Goal: Task Accomplishment & Management: Manage account settings

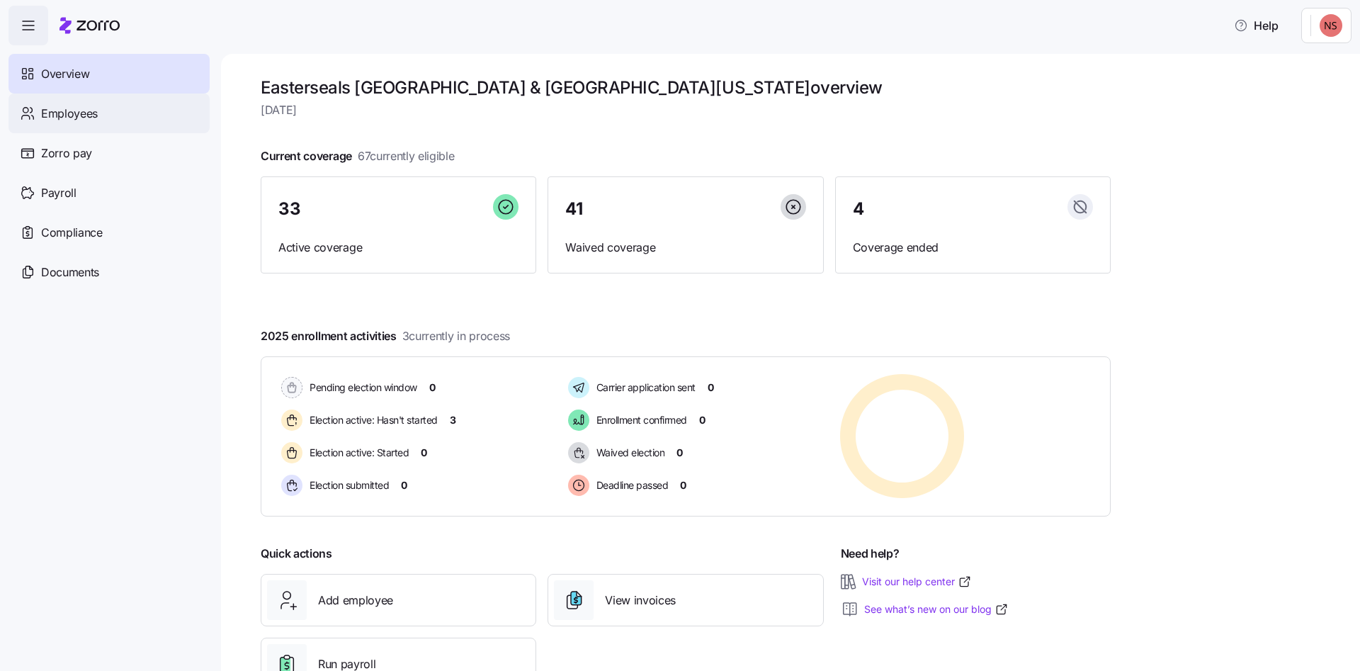
click at [96, 123] on div "Employees" at bounding box center [108, 113] width 201 height 40
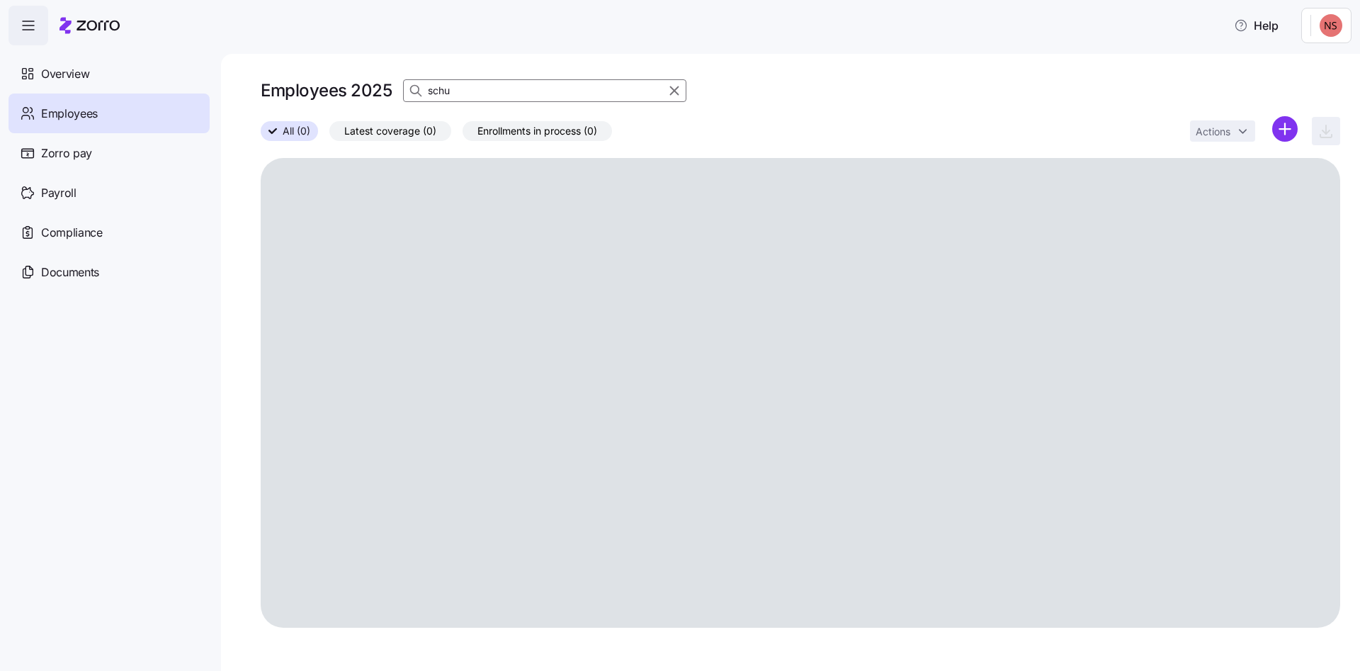
drag, startPoint x: 465, startPoint y: 95, endPoint x: 399, endPoint y: 93, distance: 65.2
click at [403, 93] on input "schu" at bounding box center [544, 90] width 283 height 23
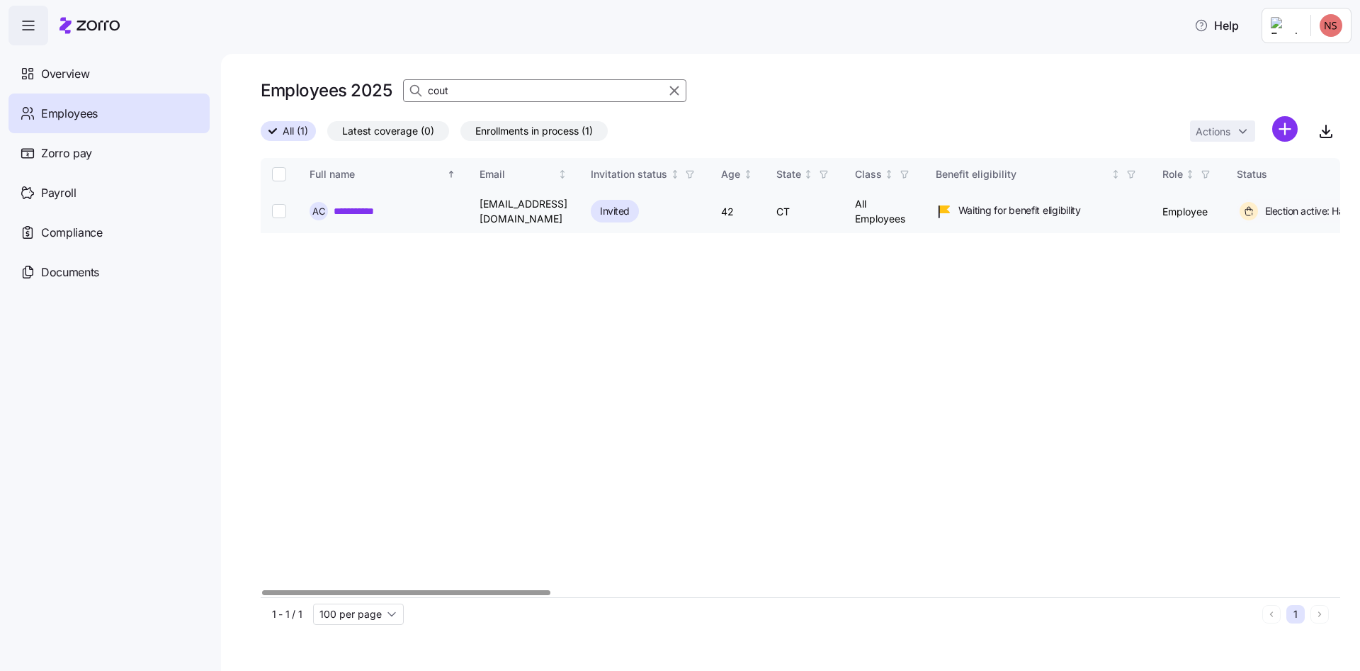
type input "cout"
click at [359, 208] on link "**********" at bounding box center [365, 211] width 62 height 14
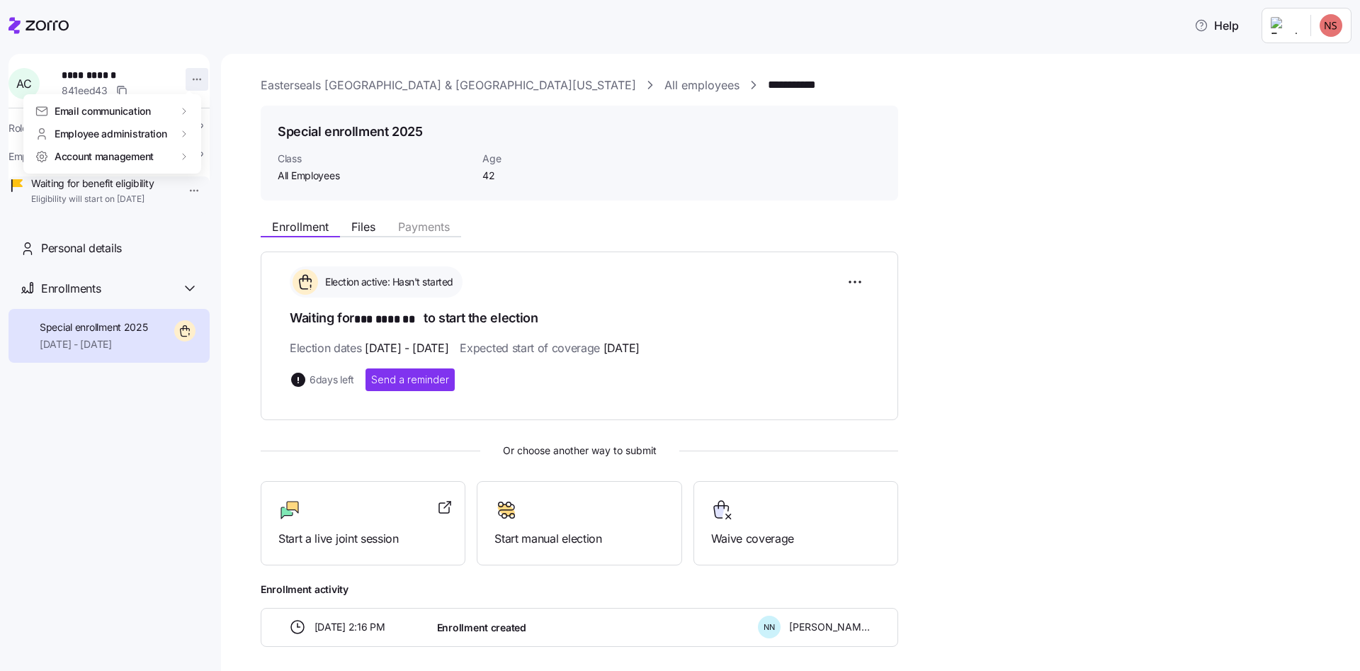
click at [185, 73] on html "**********" at bounding box center [680, 331] width 1360 height 662
click at [215, 111] on div "Account invitation" at bounding box center [248, 113] width 84 height 16
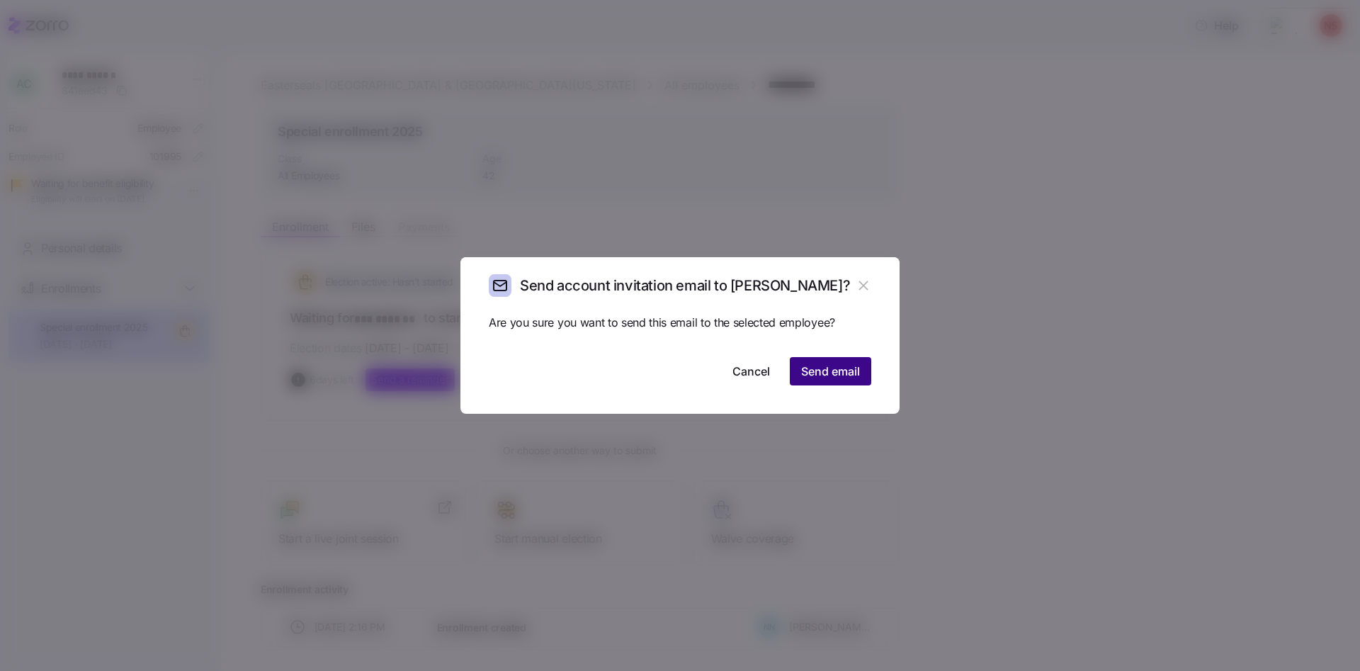
click at [832, 370] on span "Send email" at bounding box center [830, 371] width 59 height 17
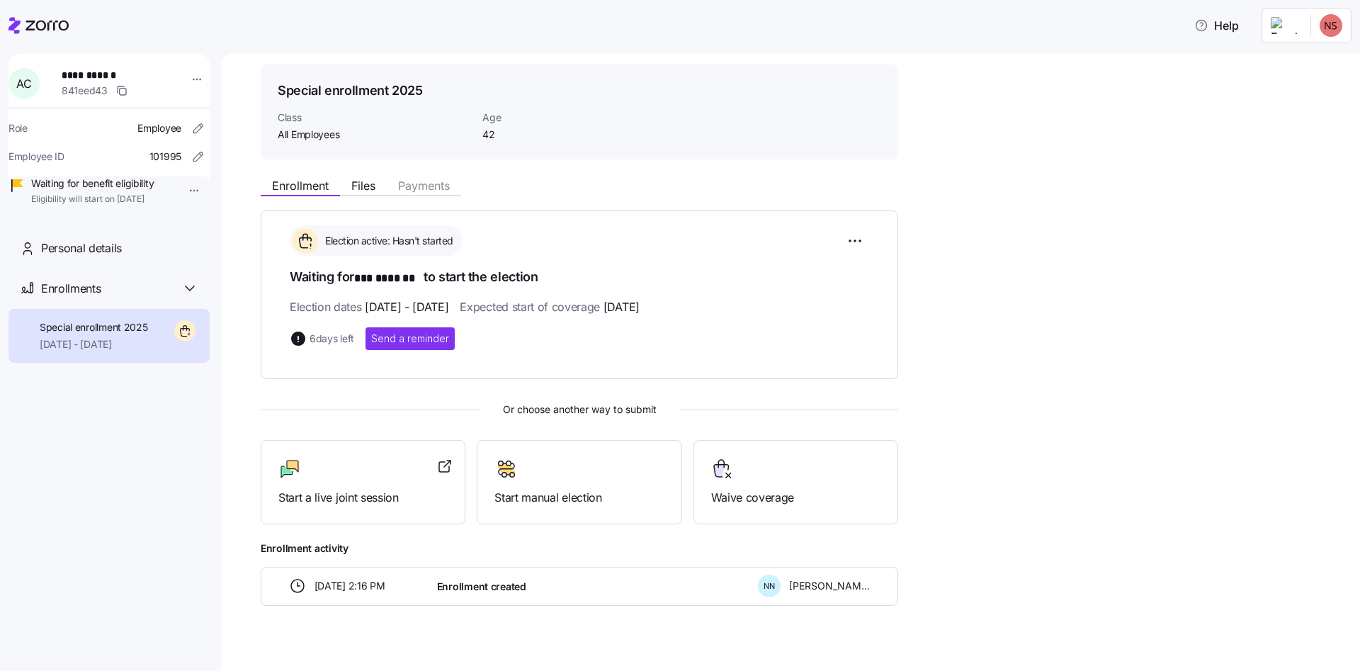
scroll to position [59, 0]
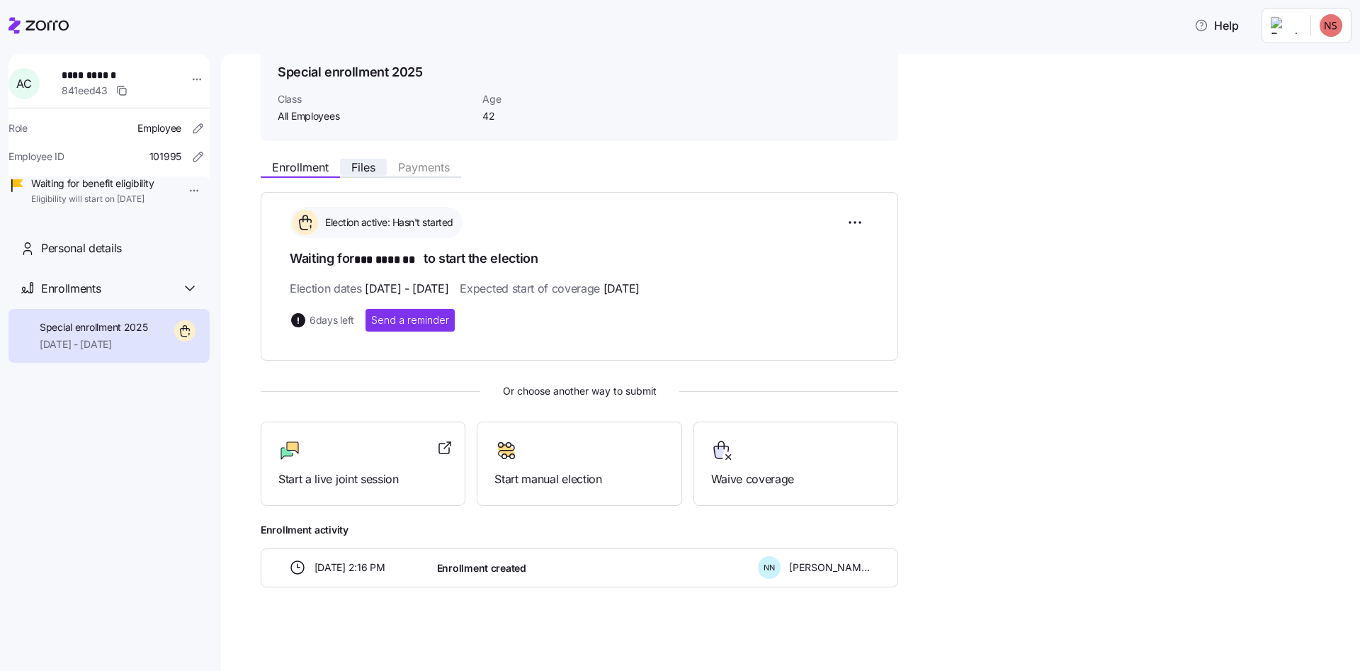
click at [372, 169] on span "Files" at bounding box center [363, 166] width 24 height 11
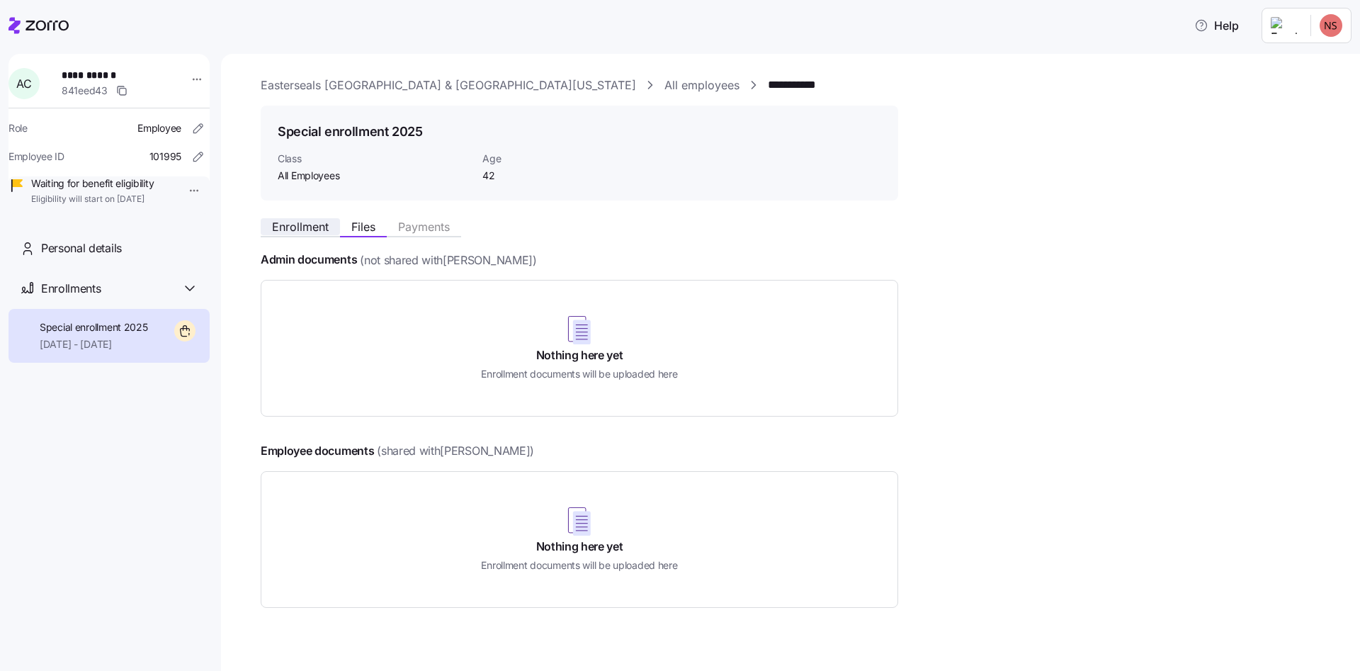
click at [307, 223] on span "Enrollment" at bounding box center [300, 226] width 57 height 11
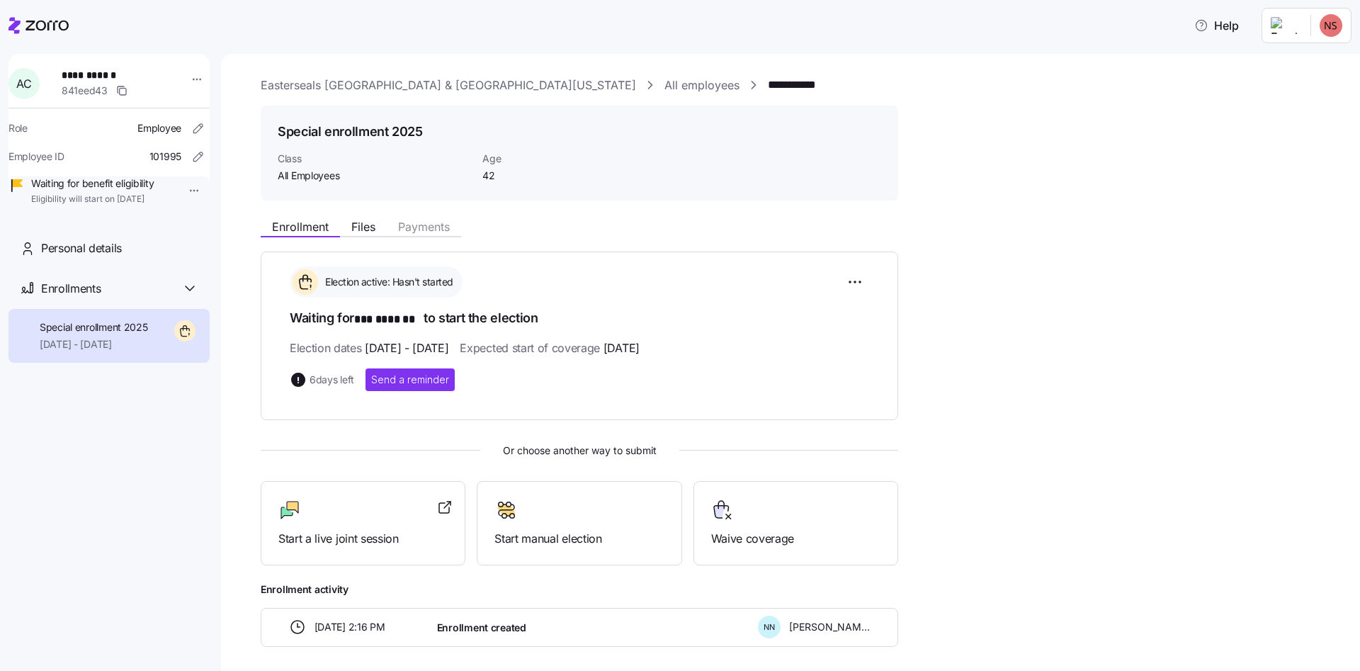
click at [191, 125] on icon "button" at bounding box center [198, 128] width 14 height 14
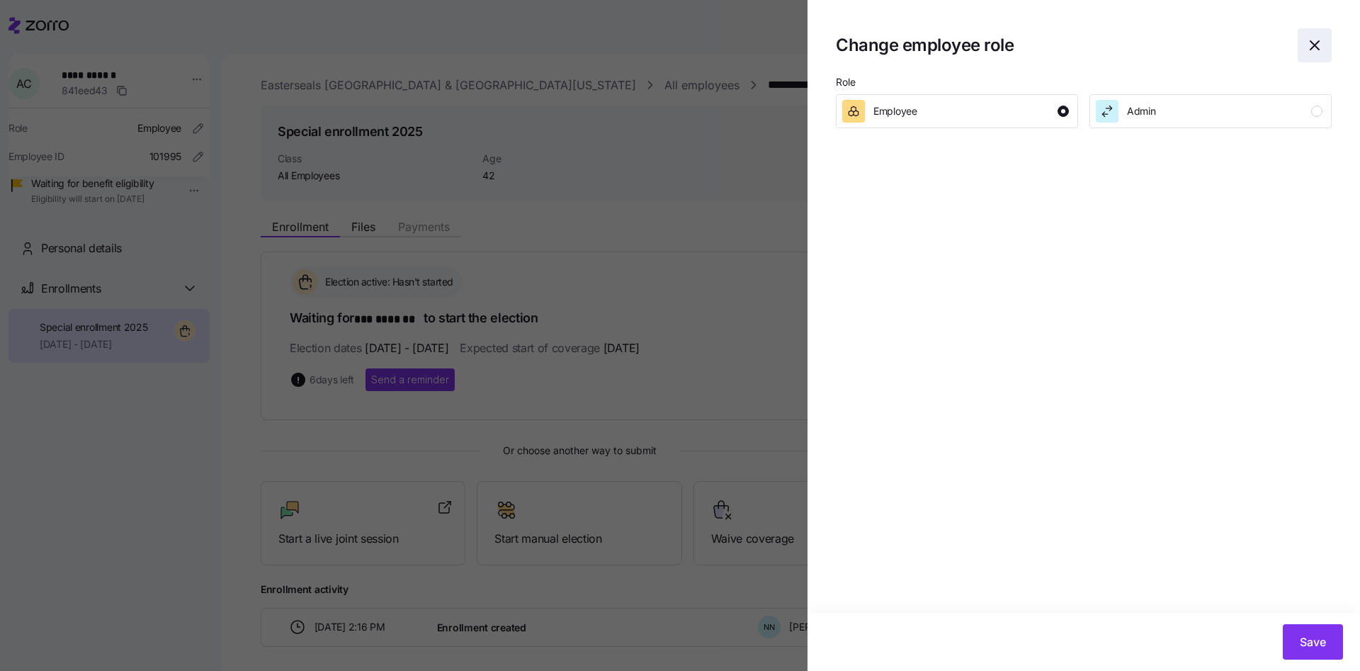
click at [1315, 45] on icon "button" at bounding box center [1314, 45] width 17 height 17
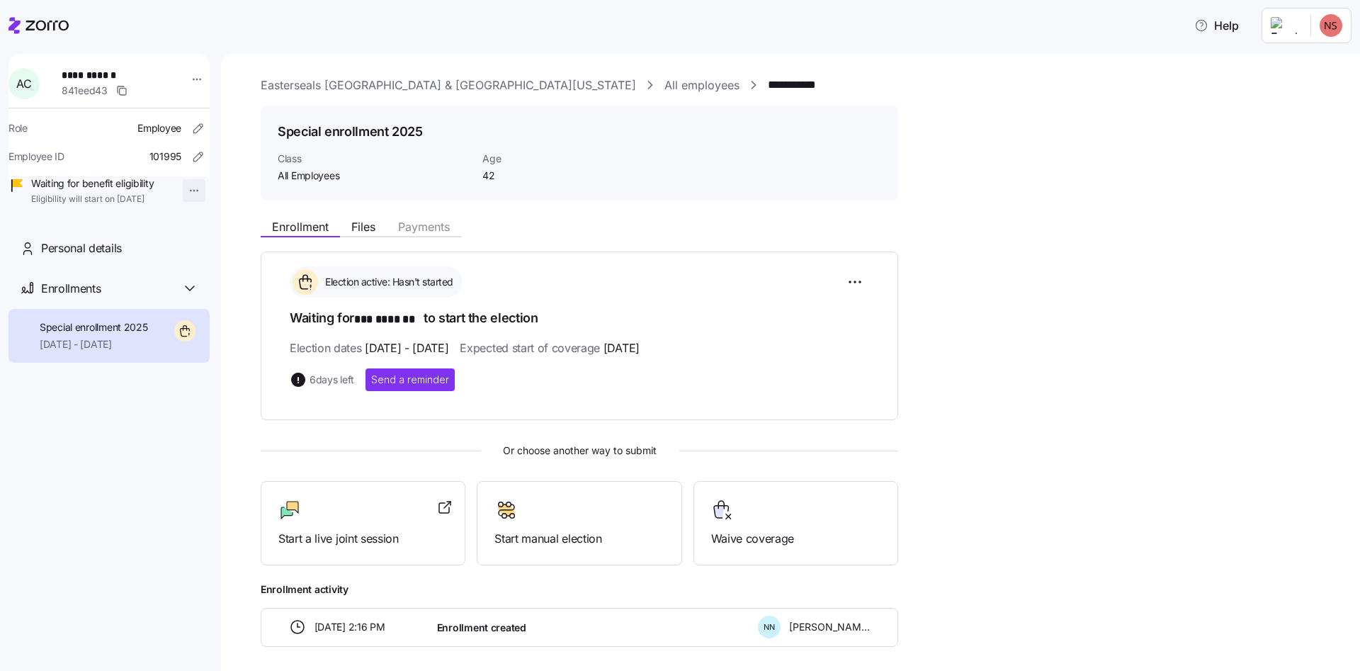
click at [178, 190] on html "**********" at bounding box center [680, 331] width 1360 height 662
click at [92, 257] on span "Personal details" at bounding box center [81, 248] width 81 height 18
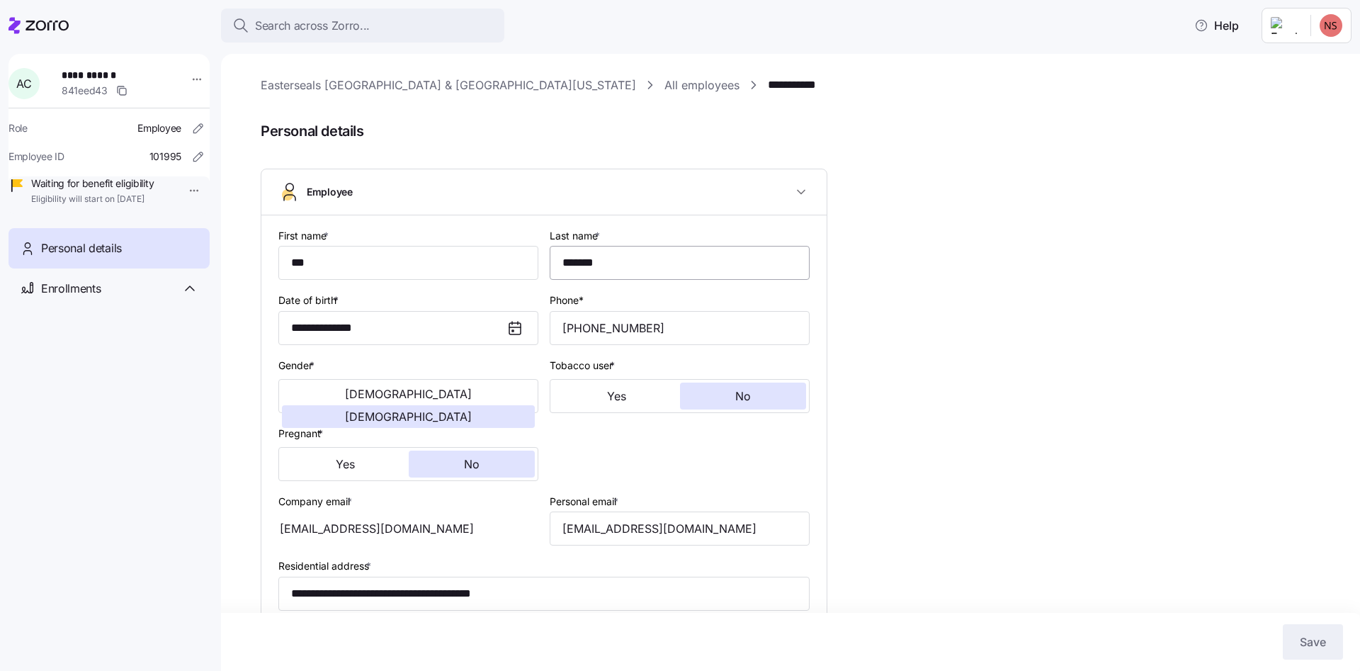
type input "All Employees"
click at [407, 528] on div "[EMAIL_ADDRESS][DOMAIN_NAME]" at bounding box center [408, 528] width 260 height 34
drag, startPoint x: 715, startPoint y: 528, endPoint x: 554, endPoint y: 524, distance: 160.8
click at [554, 524] on input "[EMAIL_ADDRESS][DOMAIN_NAME]" at bounding box center [680, 528] width 260 height 34
drag, startPoint x: 706, startPoint y: 531, endPoint x: 556, endPoint y: 530, distance: 150.2
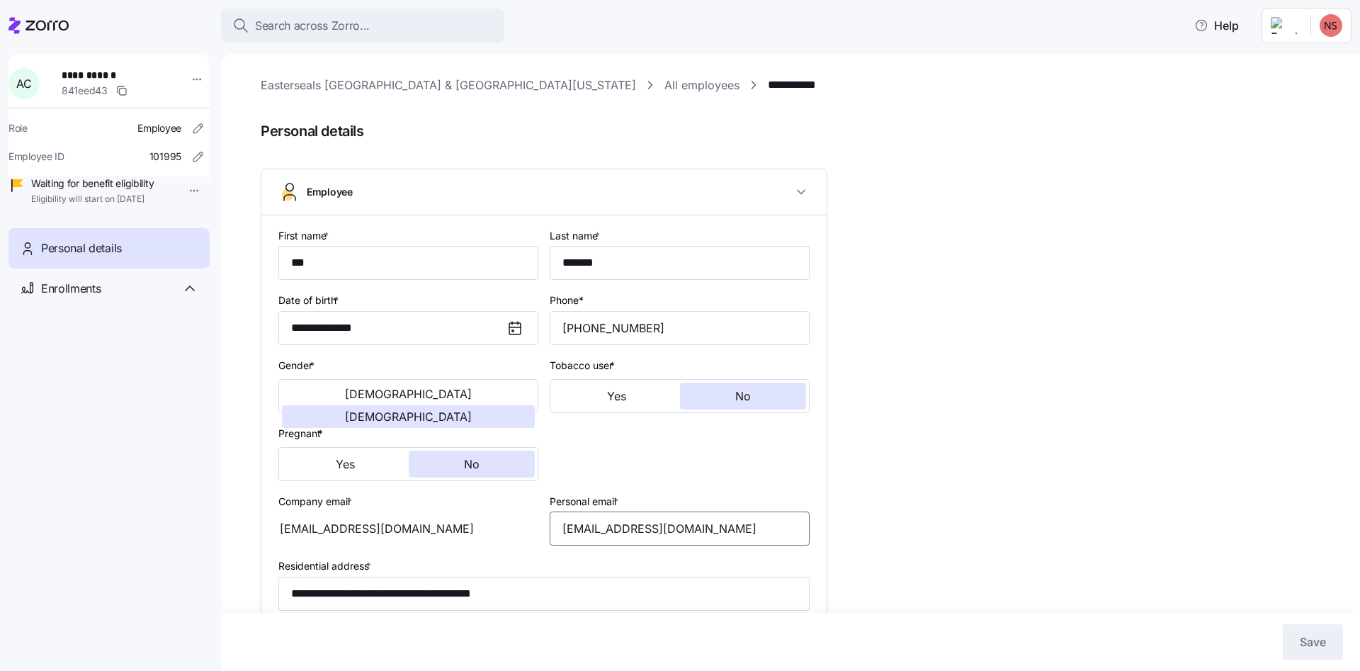
click at [556, 530] on input "[EMAIL_ADDRESS][DOMAIN_NAME]" at bounding box center [680, 528] width 260 height 34
drag, startPoint x: 385, startPoint y: 527, endPoint x: 361, endPoint y: 526, distance: 24.8
click at [378, 527] on div "[EMAIL_ADDRESS][DOMAIN_NAME]" at bounding box center [408, 528] width 260 height 34
click at [798, 193] on icon "button" at bounding box center [801, 192] width 14 height 14
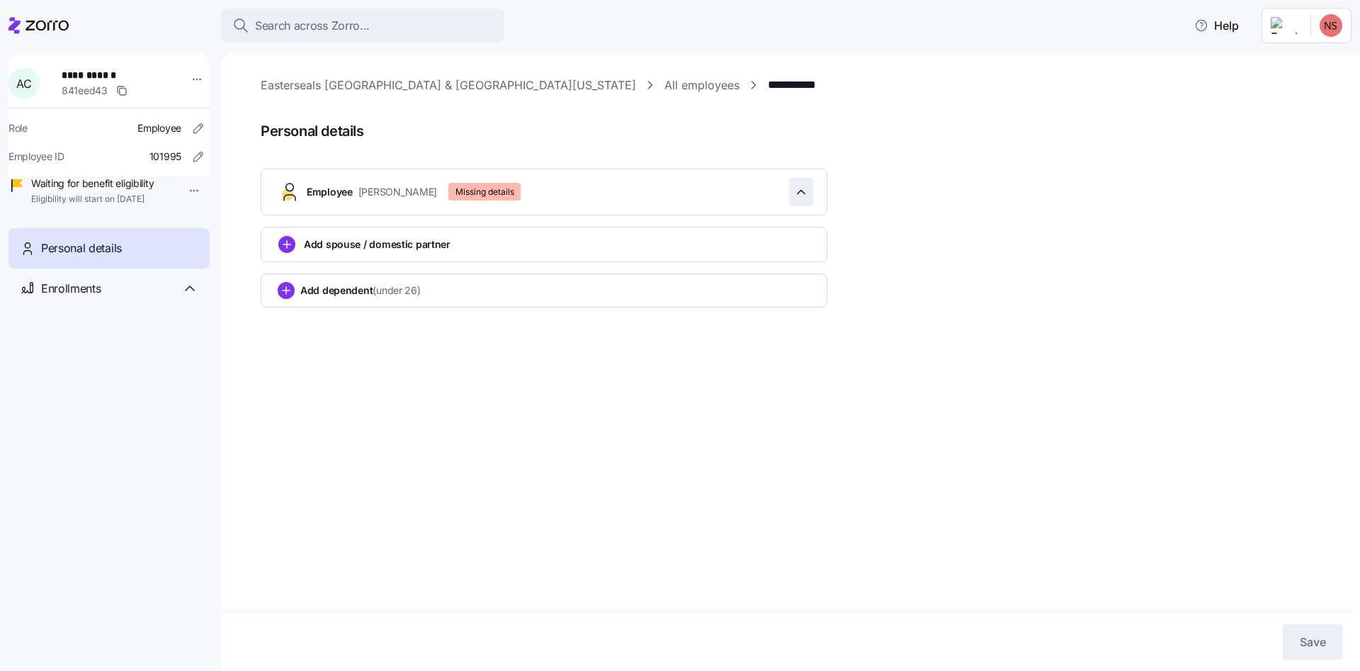
click at [798, 193] on icon "button" at bounding box center [801, 192] width 14 height 14
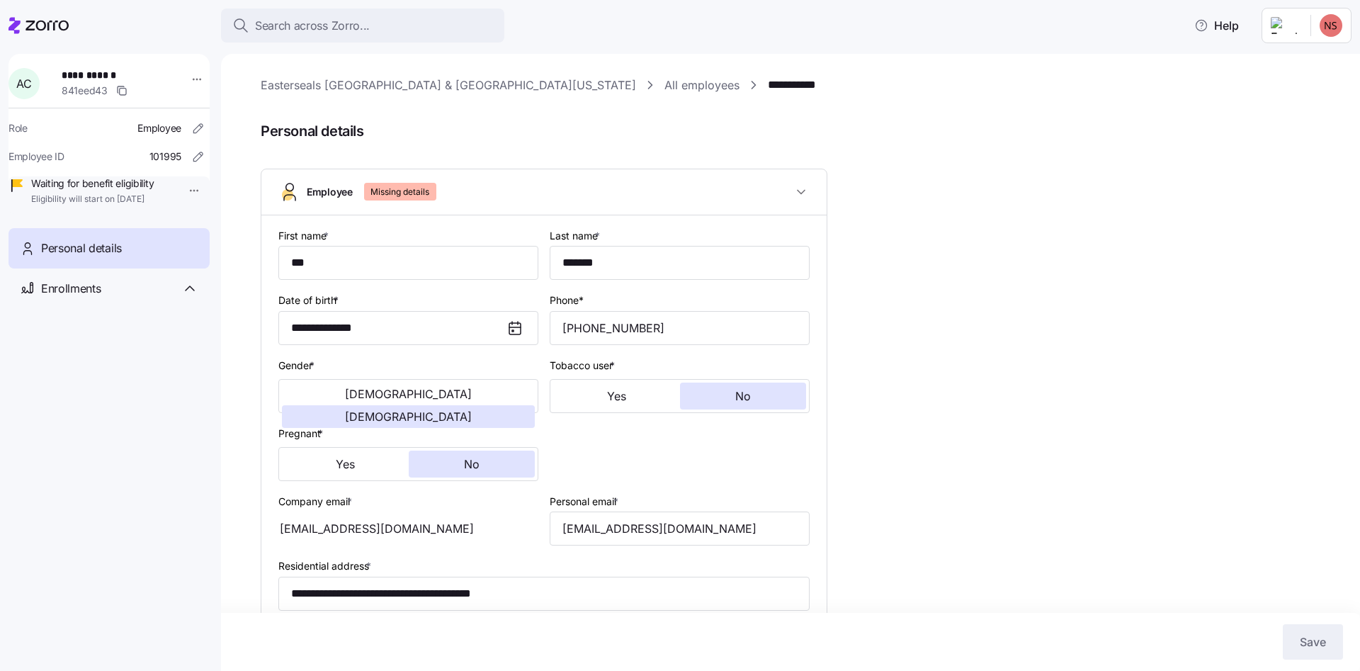
drag, startPoint x: 894, startPoint y: 15, endPoint x: 555, endPoint y: 13, distance: 339.3
click at [892, 15] on div "Search across Zorro... Help" at bounding box center [679, 26] width 1343 height 40
